Goal: Information Seeking & Learning: Stay updated

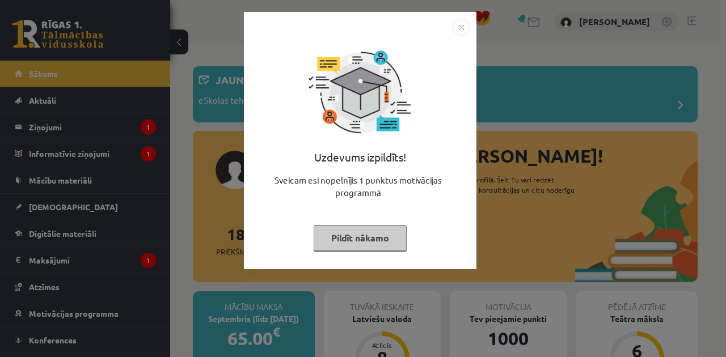
click at [361, 235] on button "Pildīt nākamo" at bounding box center [360, 238] width 93 height 26
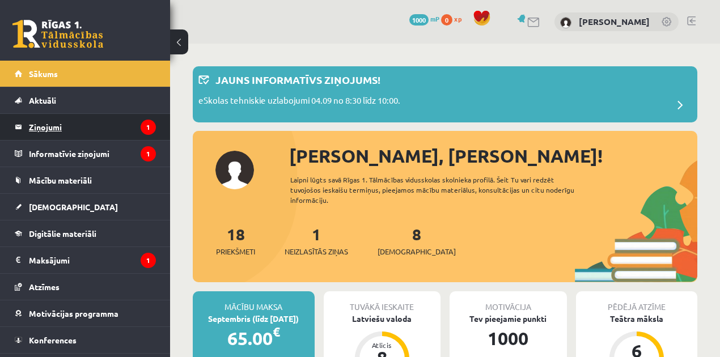
click at [104, 121] on legend "Ziņojumi 1" at bounding box center [92, 127] width 127 height 26
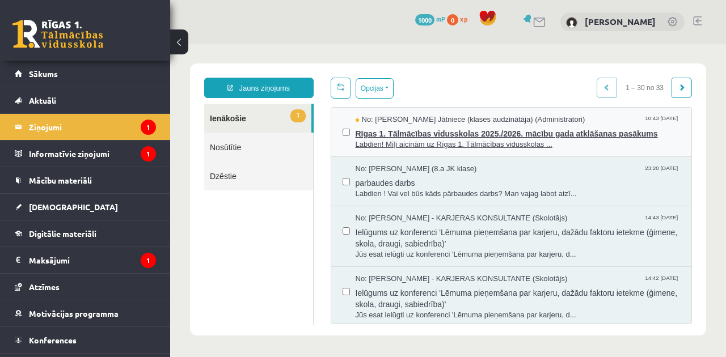
click at [367, 132] on span "Rīgas 1. Tālmācības vidusskolas 2025./2026. mācību gada atklāšanas pasākums" at bounding box center [517, 132] width 325 height 14
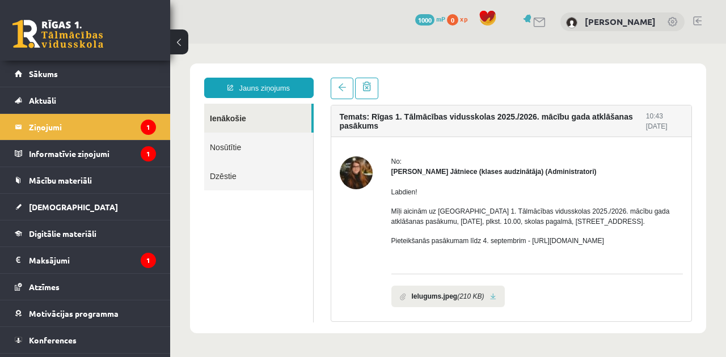
drag, startPoint x: 529, startPoint y: 149, endPoint x: 501, endPoint y: 150, distance: 27.8
click at [501, 150] on div "No: [PERSON_NAME] Jātniece (klases audzinātāja) (Administratori) Labdien! Mīļi …" at bounding box center [511, 250] width 361 height 227
drag, startPoint x: 501, startPoint y: 150, endPoint x: 484, endPoint y: 154, distance: 18.0
click at [484, 154] on div "No: [PERSON_NAME] Jātniece (klases audzinātāja) (Administratori) Labdien! Mīļi …" at bounding box center [511, 250] width 361 height 227
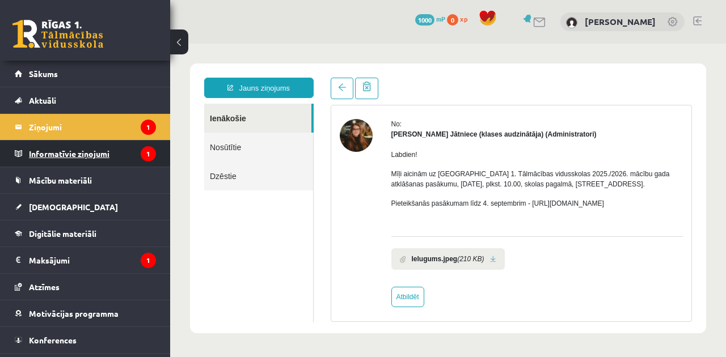
click at [107, 150] on legend "Informatīvie ziņojumi 1" at bounding box center [92, 154] width 127 height 26
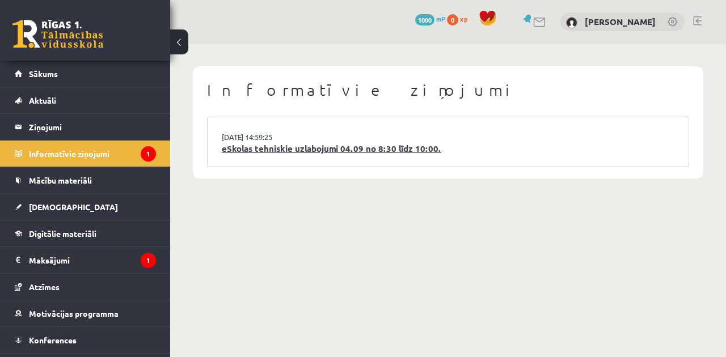
click at [304, 154] on link "eSkolas tehniskie uzlabojumi 04.09 no 8:30 līdz 10:00." at bounding box center [448, 148] width 452 height 13
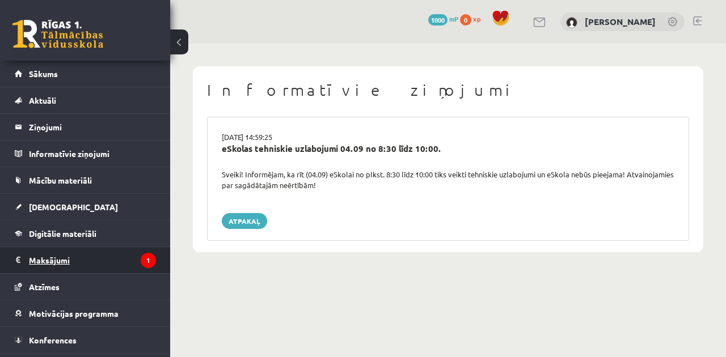
click at [82, 260] on legend "Maksājumi 1" at bounding box center [92, 260] width 127 height 26
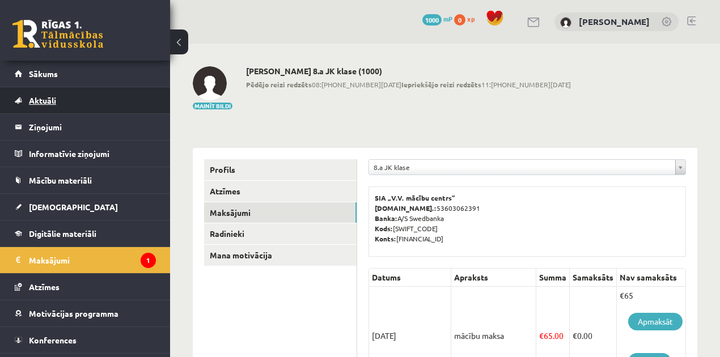
click at [81, 100] on link "Aktuāli" at bounding box center [85, 100] width 141 height 26
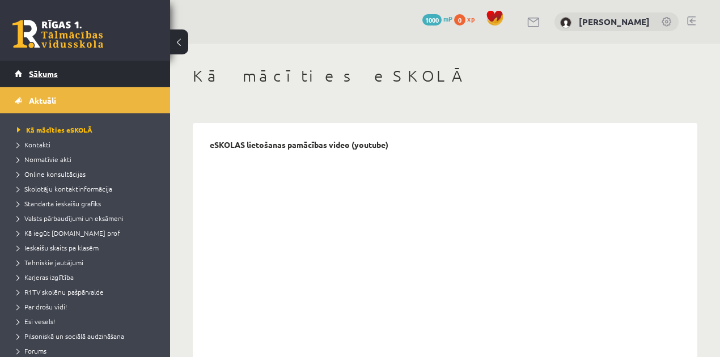
click at [53, 76] on span "Sākums" at bounding box center [43, 74] width 29 height 10
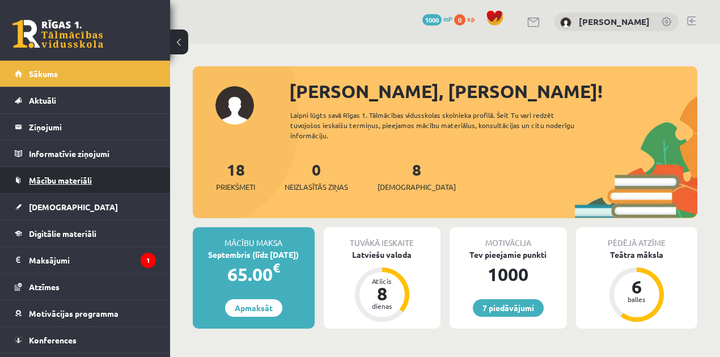
click at [55, 178] on span "Mācību materiāli" at bounding box center [60, 180] width 63 height 10
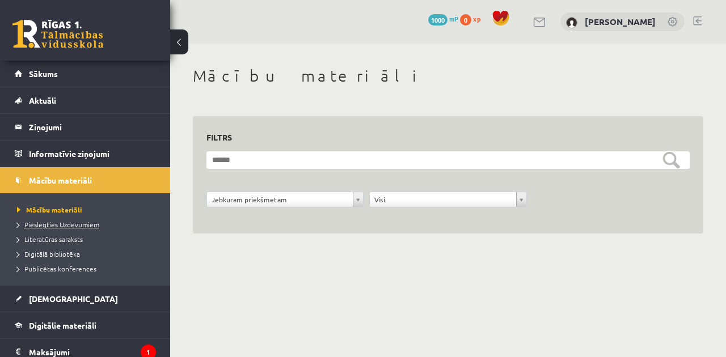
click at [62, 221] on span "Pieslēgties Uzdevumiem" at bounding box center [58, 224] width 82 height 9
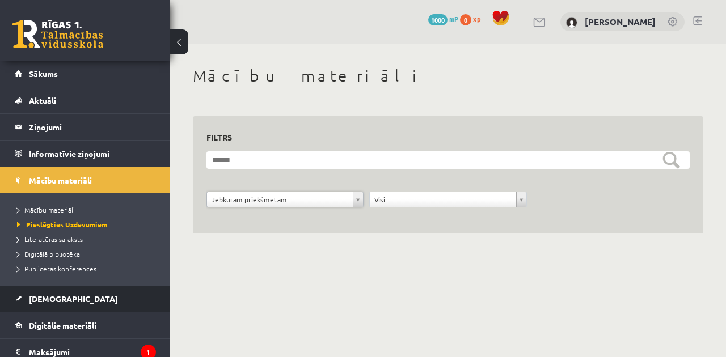
click at [61, 300] on span "[DEMOGRAPHIC_DATA]" at bounding box center [73, 299] width 89 height 10
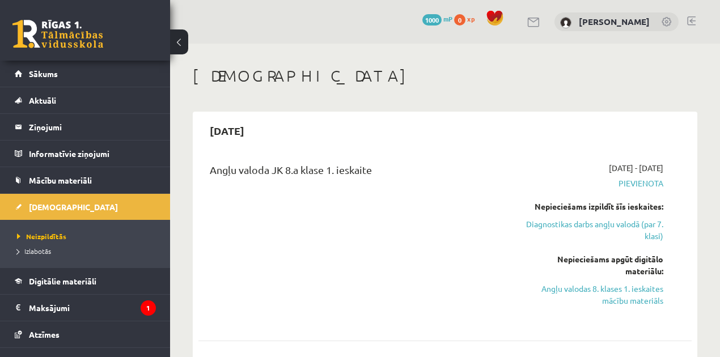
scroll to position [75, 0]
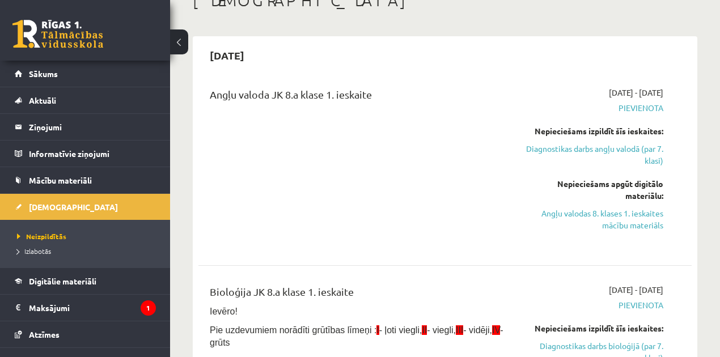
click at [639, 111] on span "Pievienota" at bounding box center [593, 108] width 140 height 12
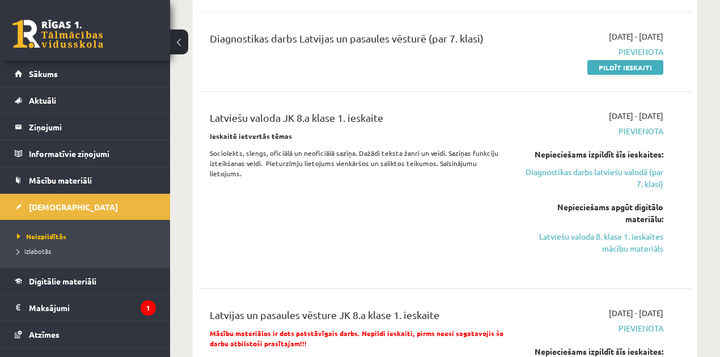
scroll to position [718, 0]
